Goal: Entertainment & Leisure: Consume media (video, audio)

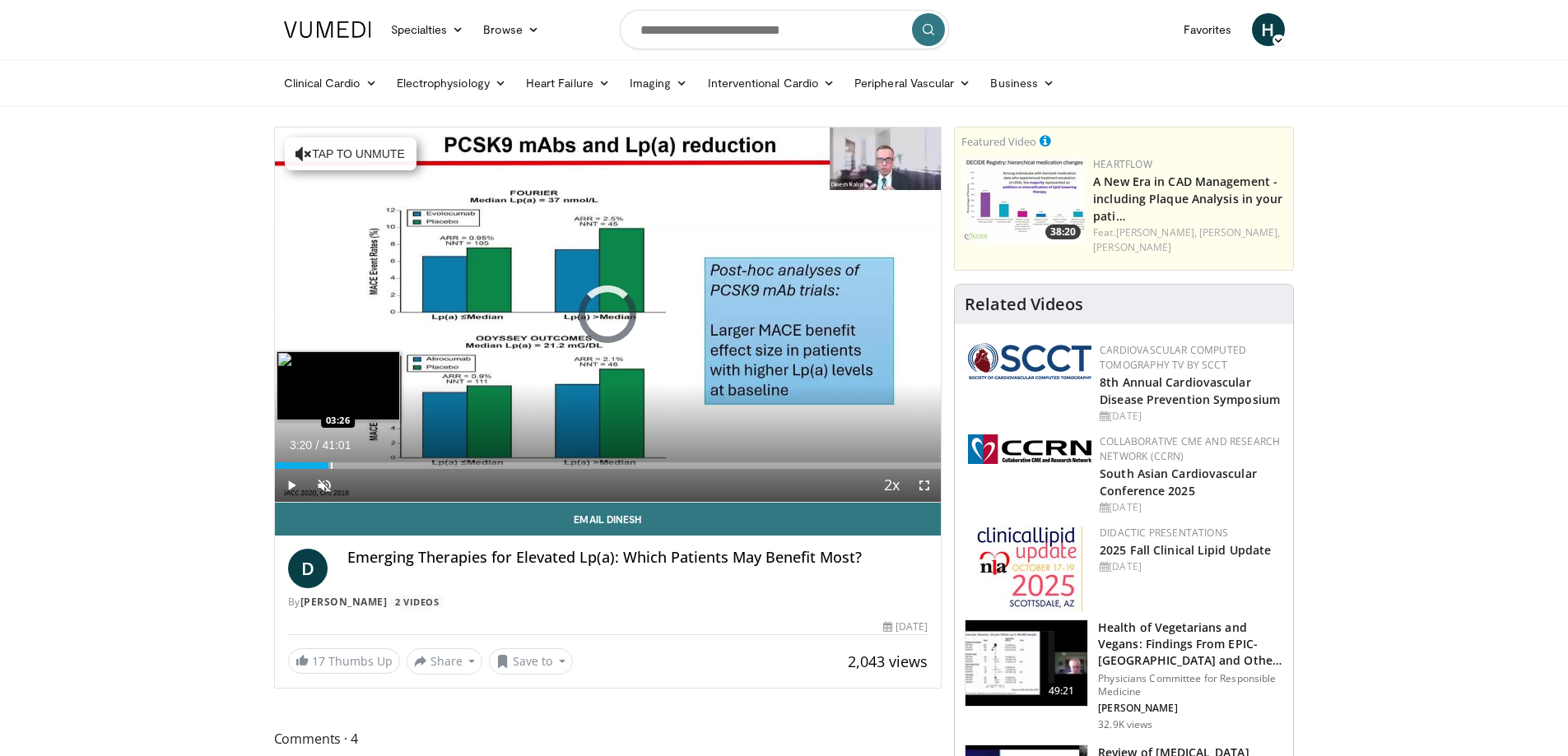
click at [328, 463] on div "Loaded : 0.00% 03:20 03:26" at bounding box center [608, 465] width 667 height 7
click at [370, 464] on div "Progress Bar" at bounding box center [371, 465] width 2 height 7
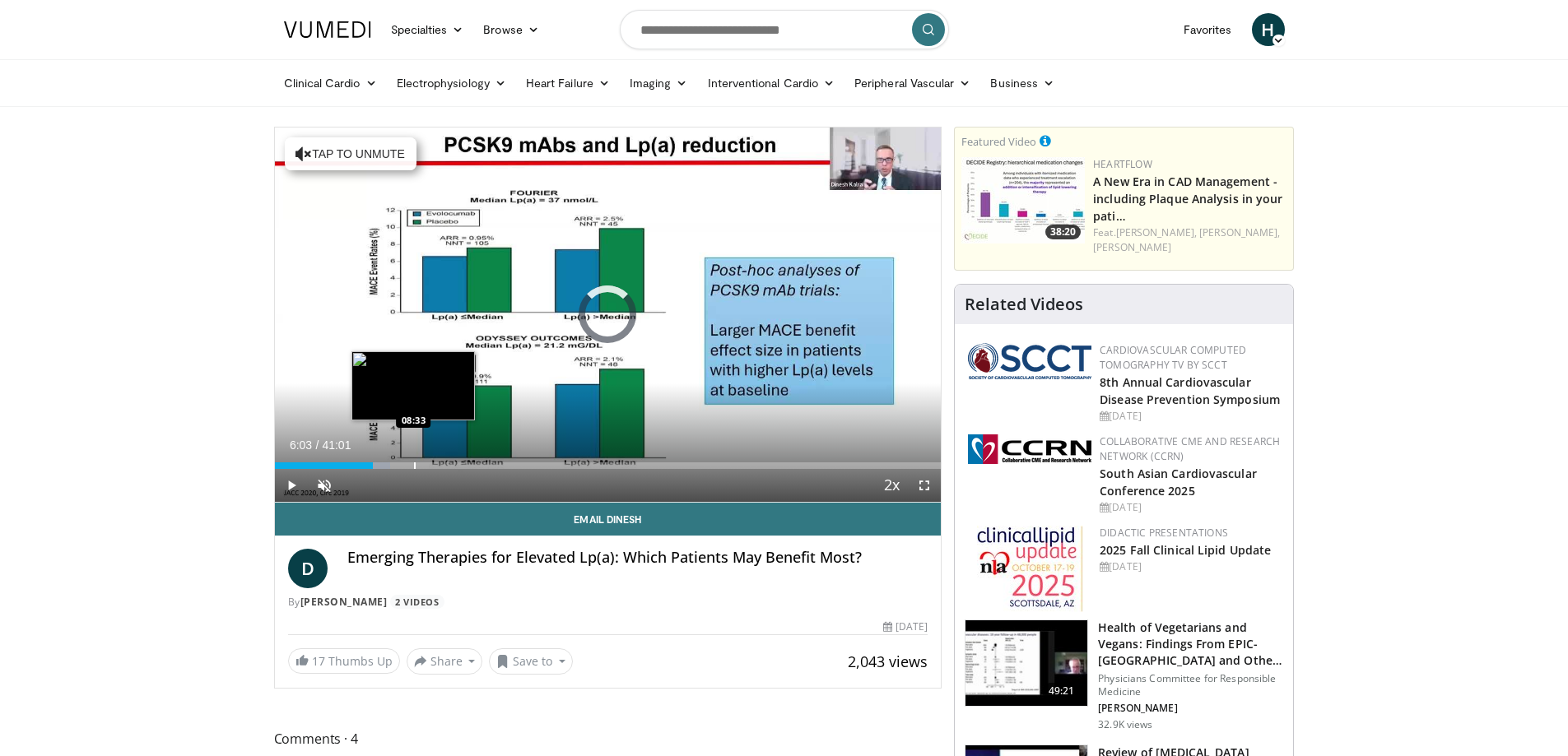
click at [414, 465] on div "Progress Bar" at bounding box center [415, 465] width 2 height 7
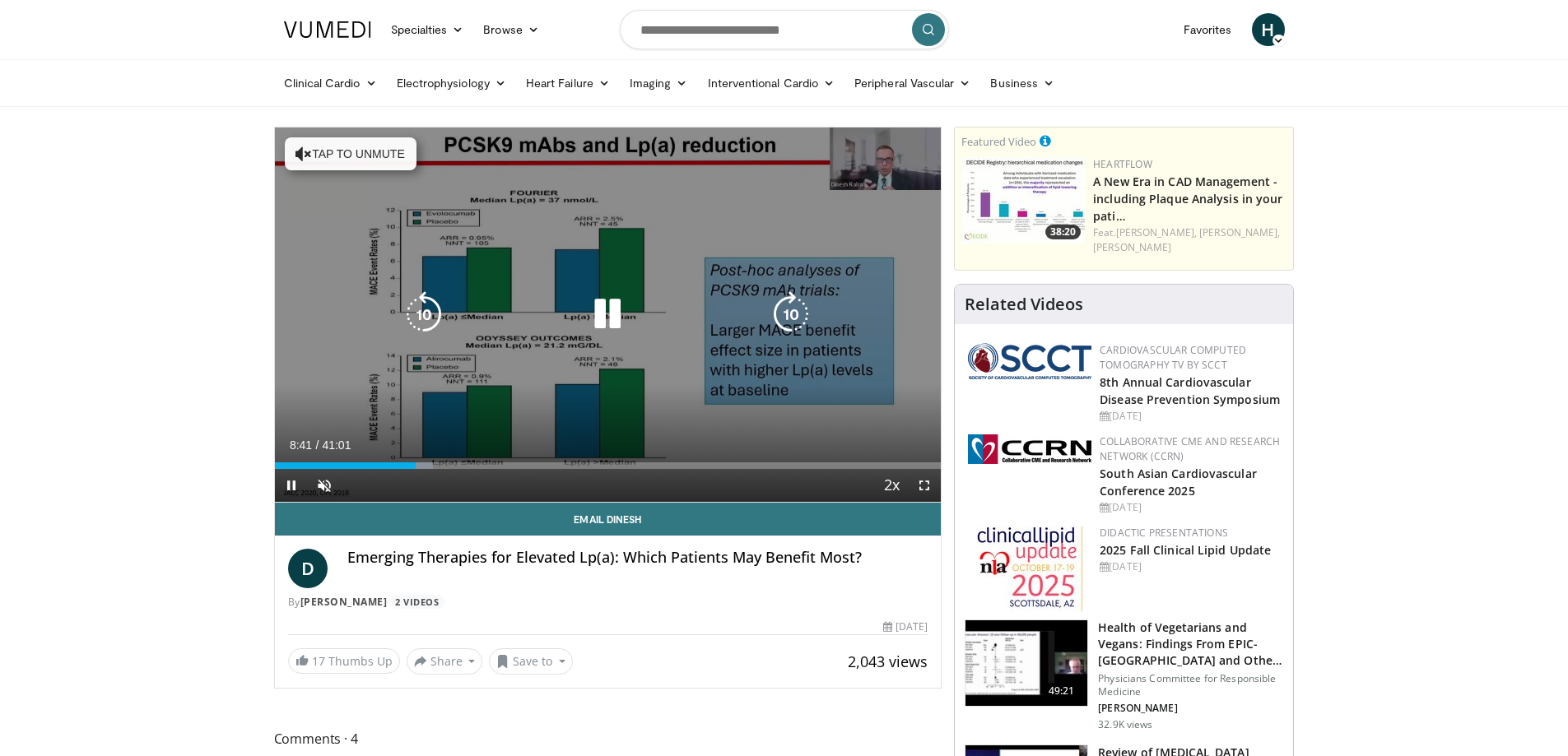
click at [308, 157] on icon "Video Player" at bounding box center [304, 154] width 17 height 17
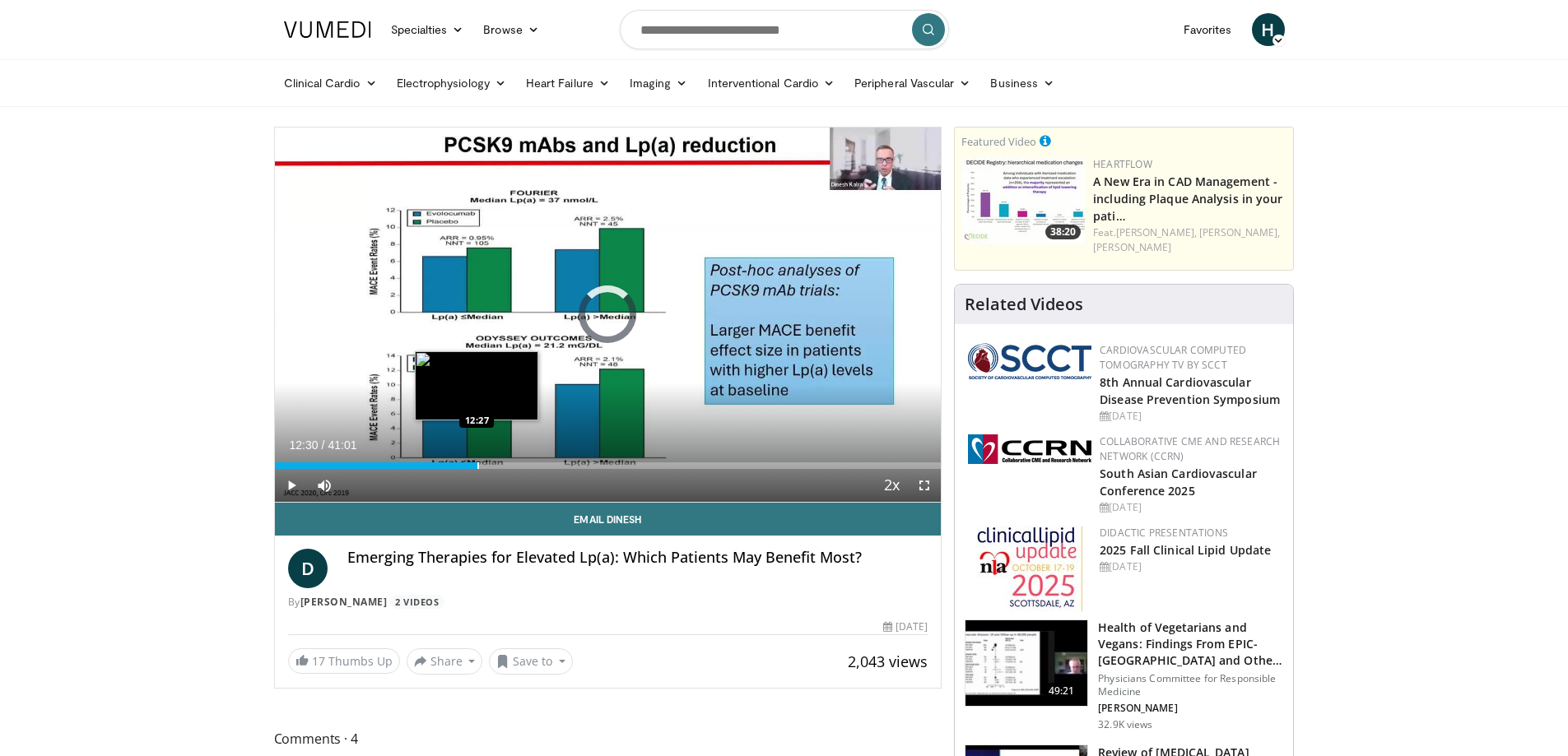
click at [478, 464] on div "Progress Bar" at bounding box center [479, 465] width 2 height 7
click at [527, 464] on div "Progress Bar" at bounding box center [528, 465] width 2 height 7
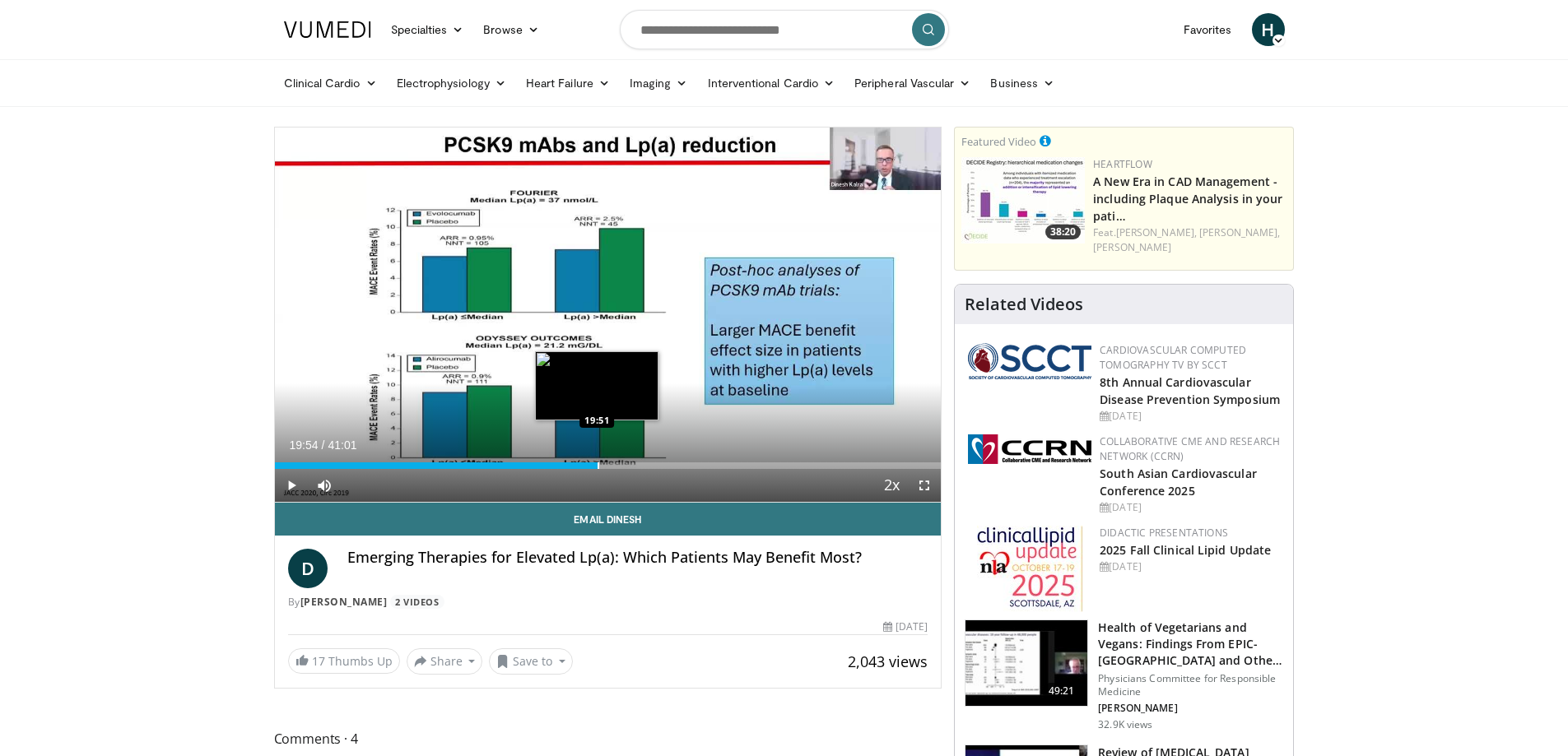
click at [597, 465] on div "Progress Bar" at bounding box center [598, 465] width 2 height 7
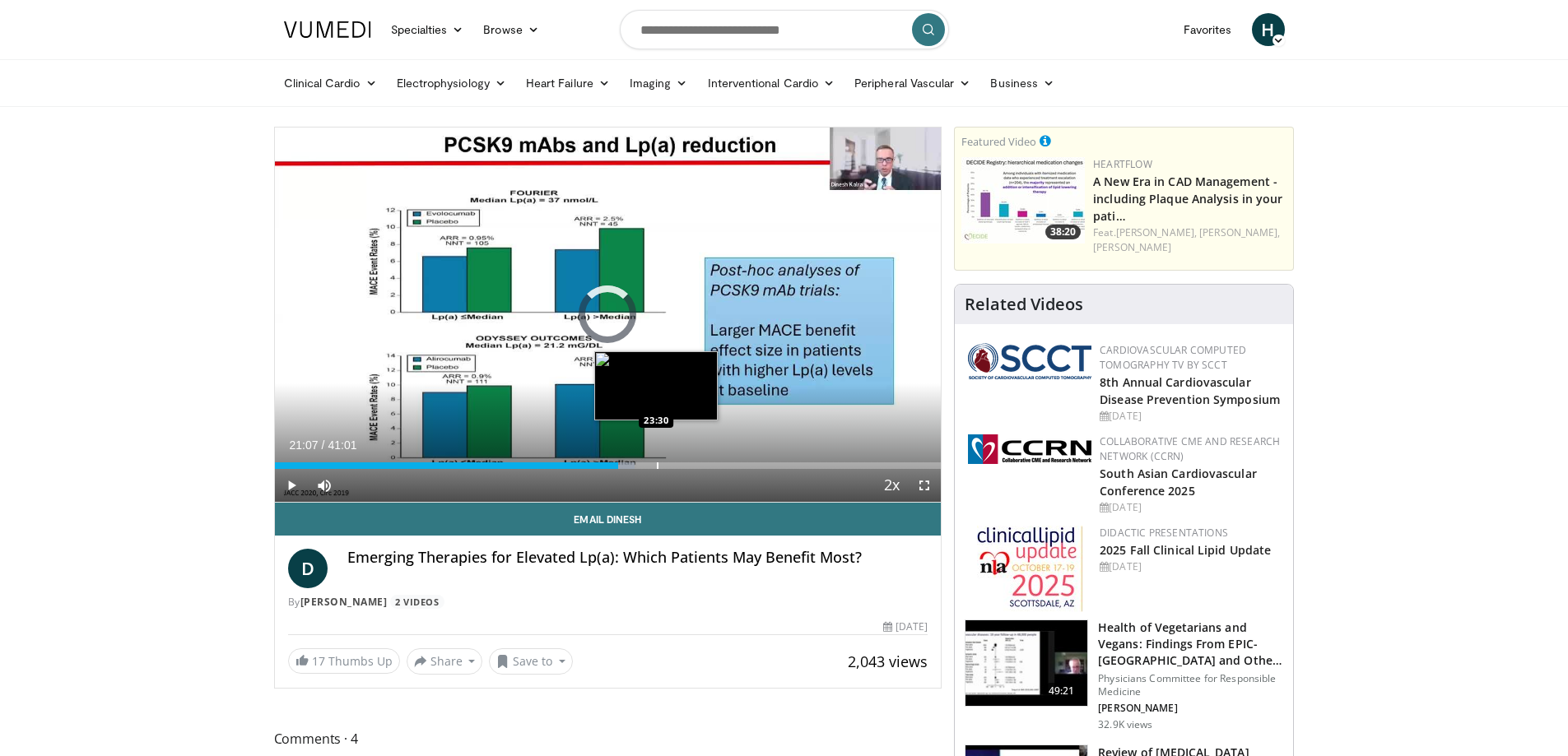
click at [655, 464] on div "Loaded : 53.99% 21:08 23:30" at bounding box center [608, 465] width 667 height 7
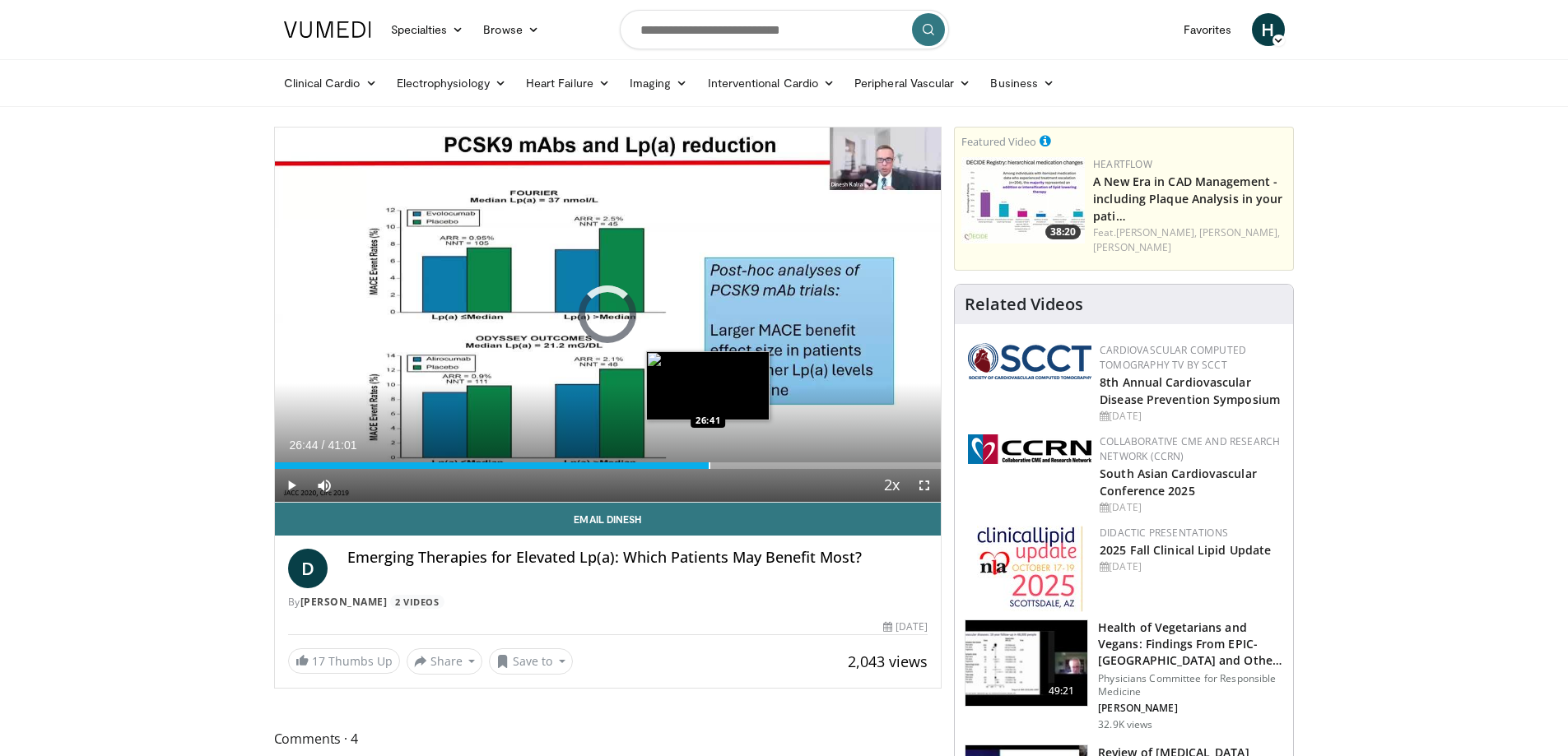
click at [709, 464] on div "Progress Bar" at bounding box center [710, 465] width 2 height 7
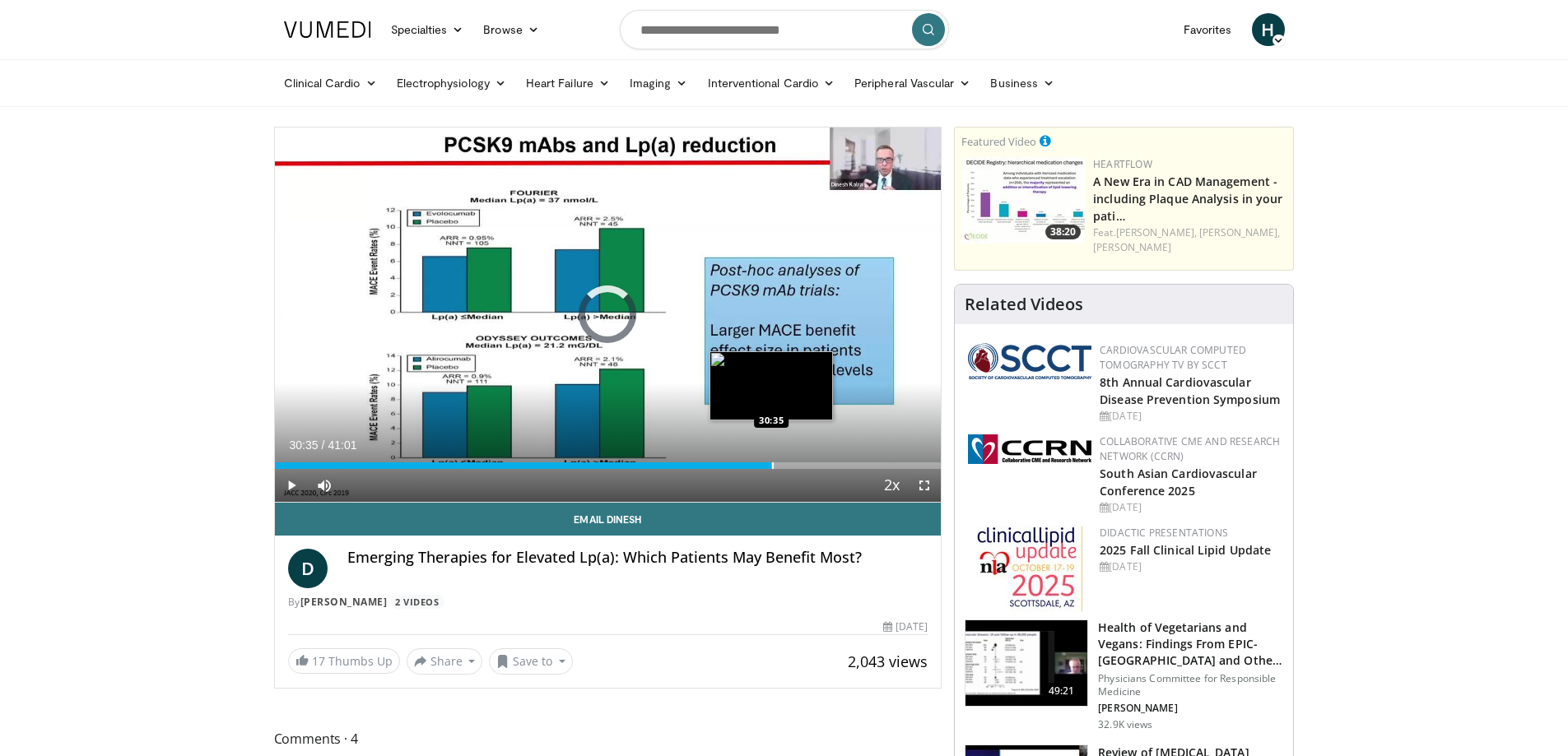
click at [772, 467] on div "Progress Bar" at bounding box center [773, 465] width 2 height 7
click at [820, 462] on div "Loaded : 77.36% 33:32 33:35" at bounding box center [608, 461] width 667 height 16
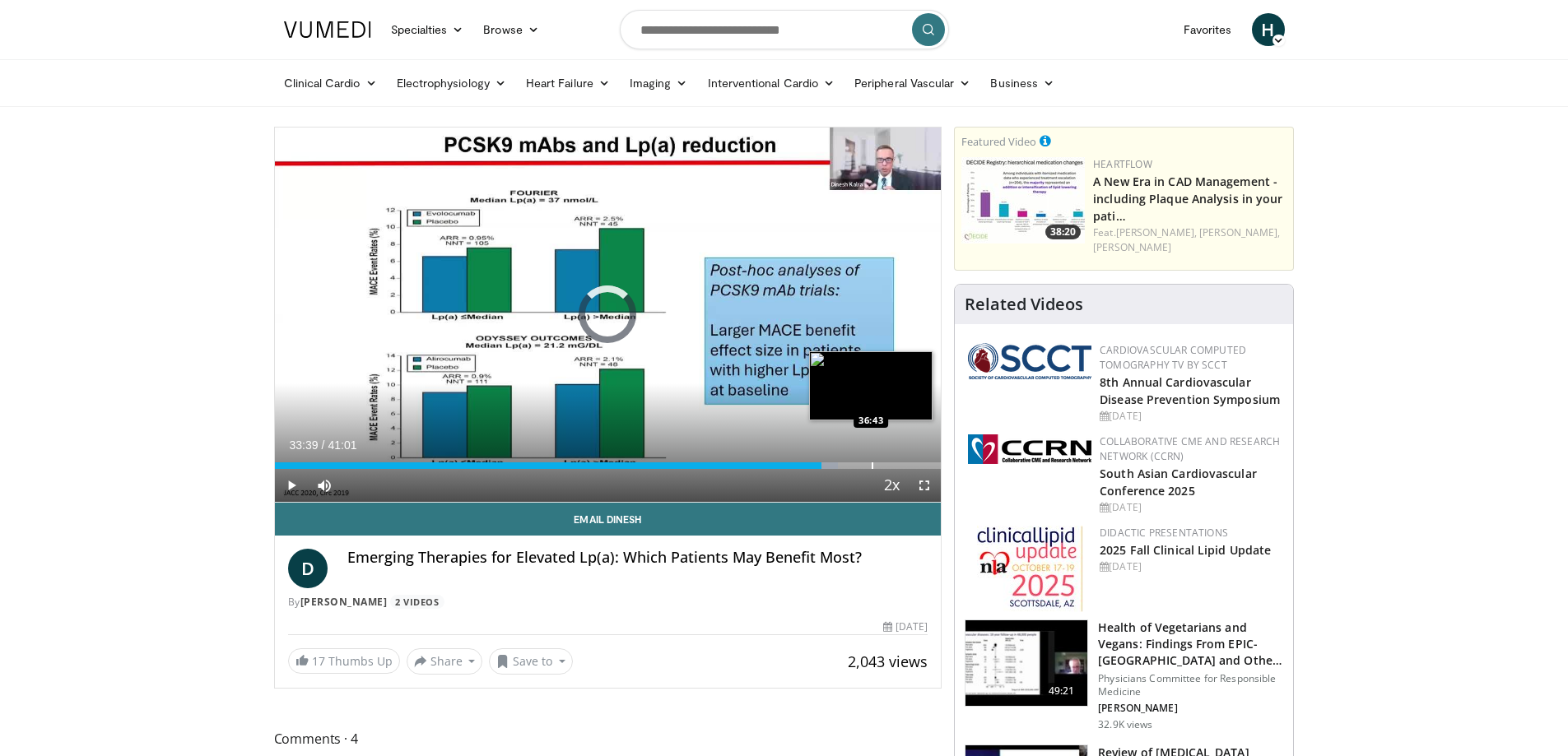
click at [871, 466] on div "Progress Bar" at bounding box center [872, 465] width 2 height 7
click at [905, 466] on div "Progress Bar" at bounding box center [906, 465] width 2 height 7
click at [920, 464] on div "Progress Bar" at bounding box center [921, 465] width 2 height 7
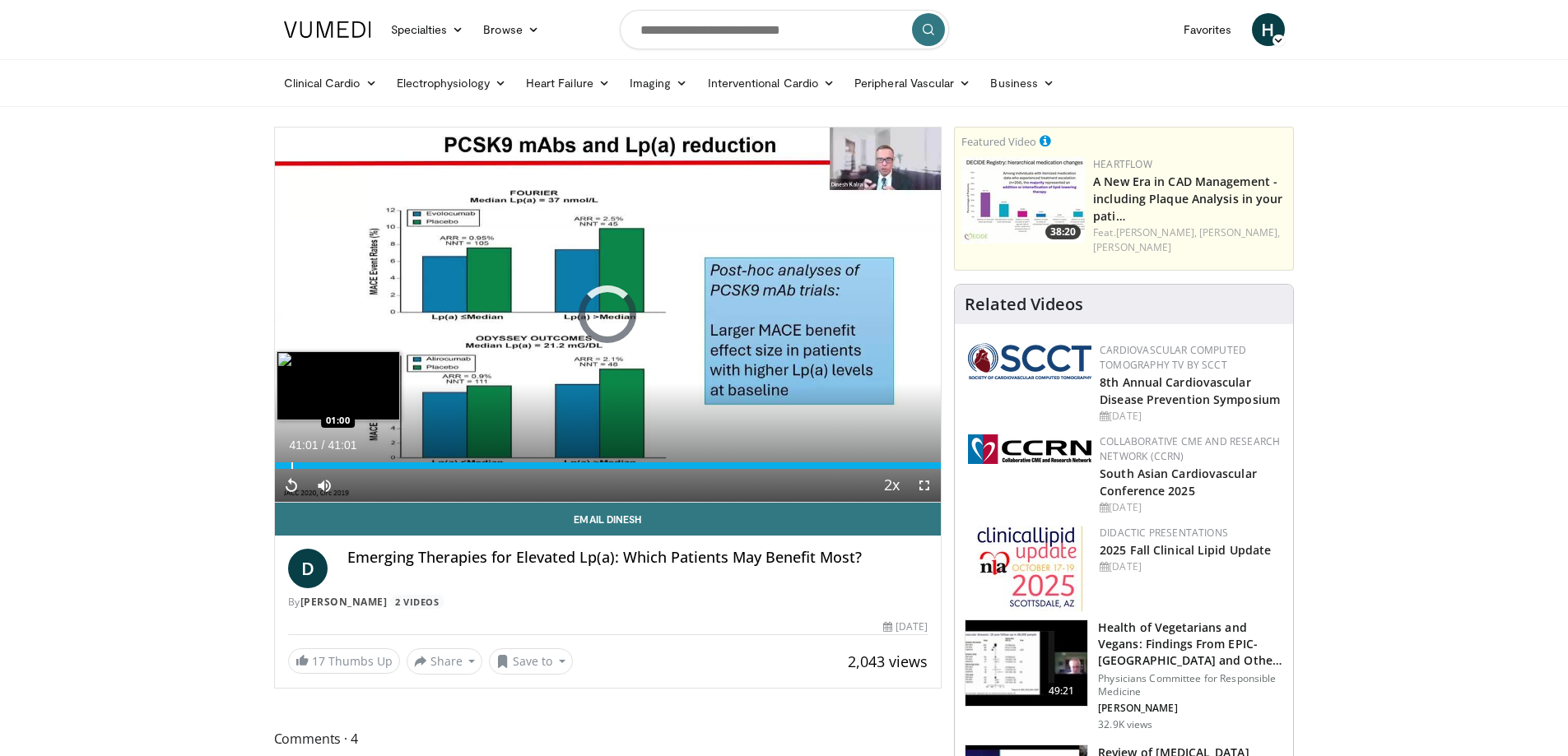
click at [290, 466] on div "41:01" at bounding box center [608, 465] width 667 height 7
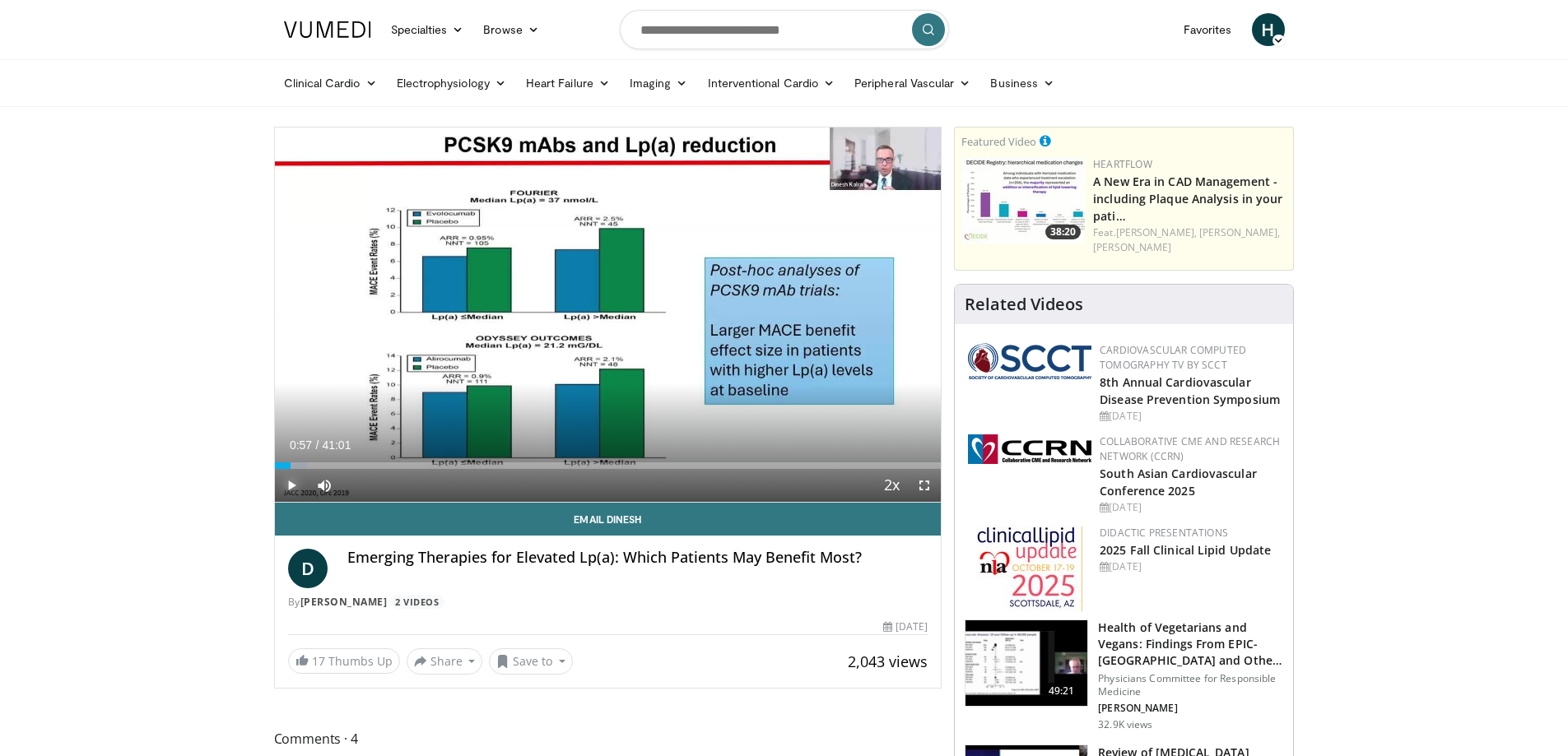
click at [295, 488] on span "Video Player" at bounding box center [291, 485] width 33 height 33
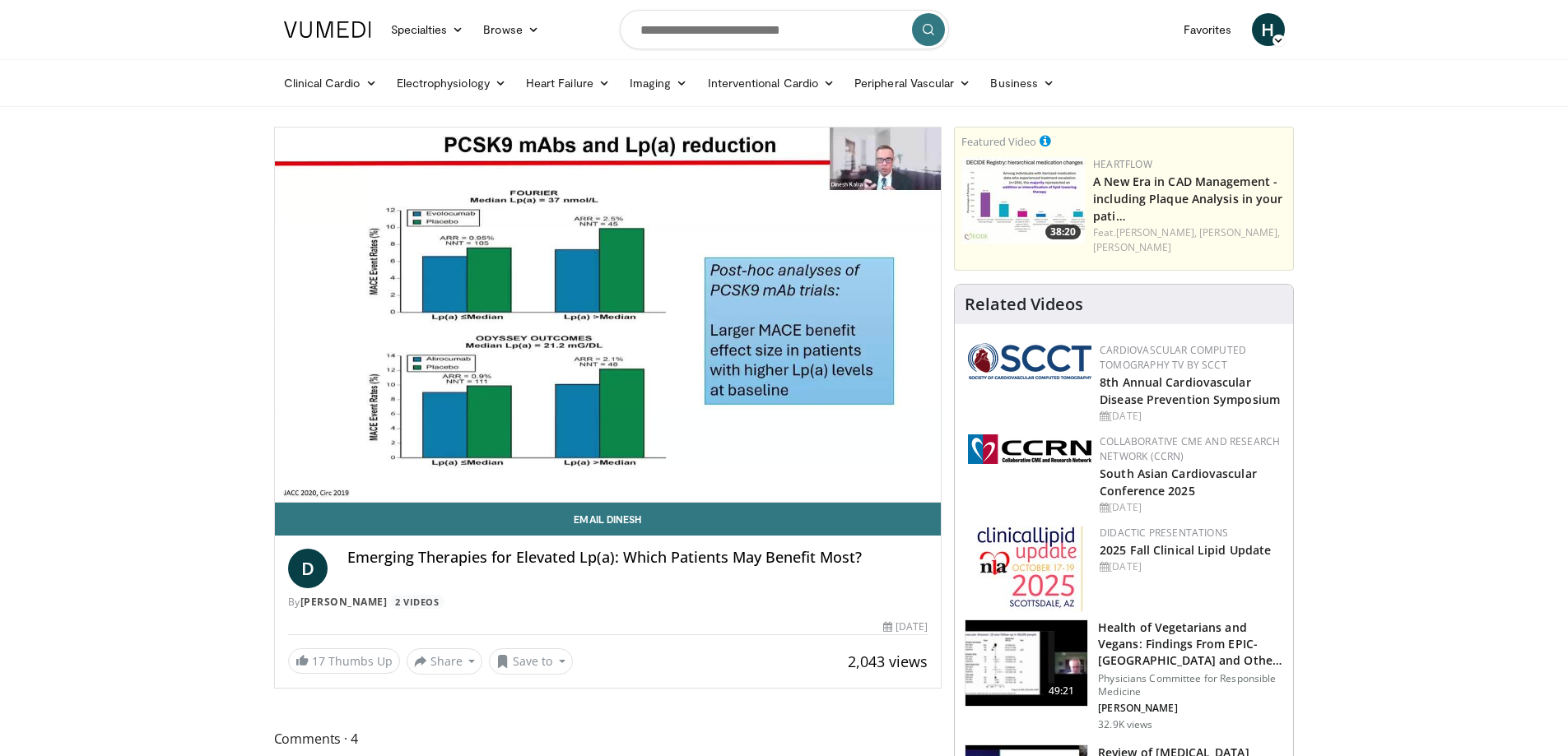
click at [295, 488] on video-js "**********" at bounding box center [608, 315] width 667 height 376
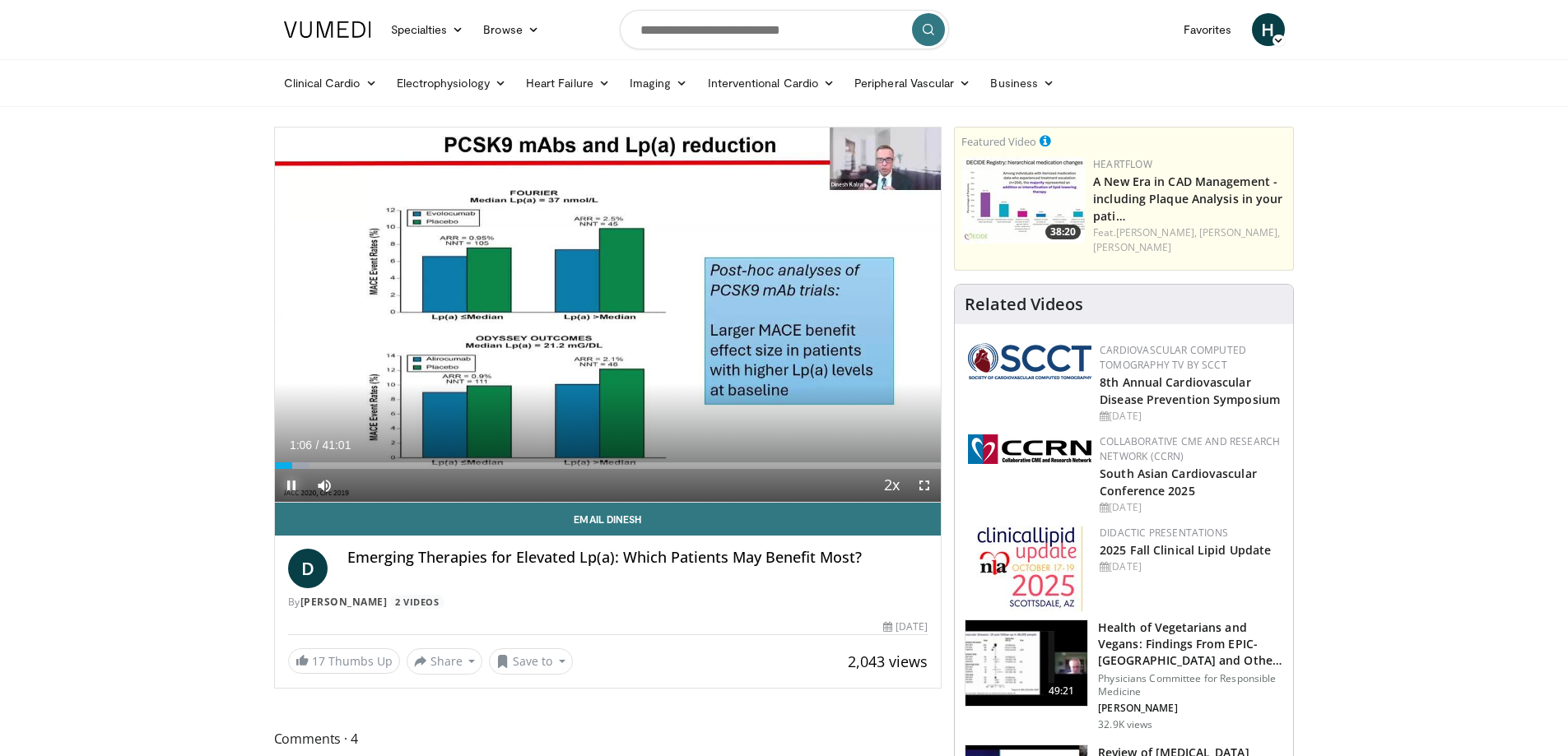
click at [287, 481] on span "Video Player" at bounding box center [291, 485] width 33 height 33
